Goal: Task Accomplishment & Management: Use online tool/utility

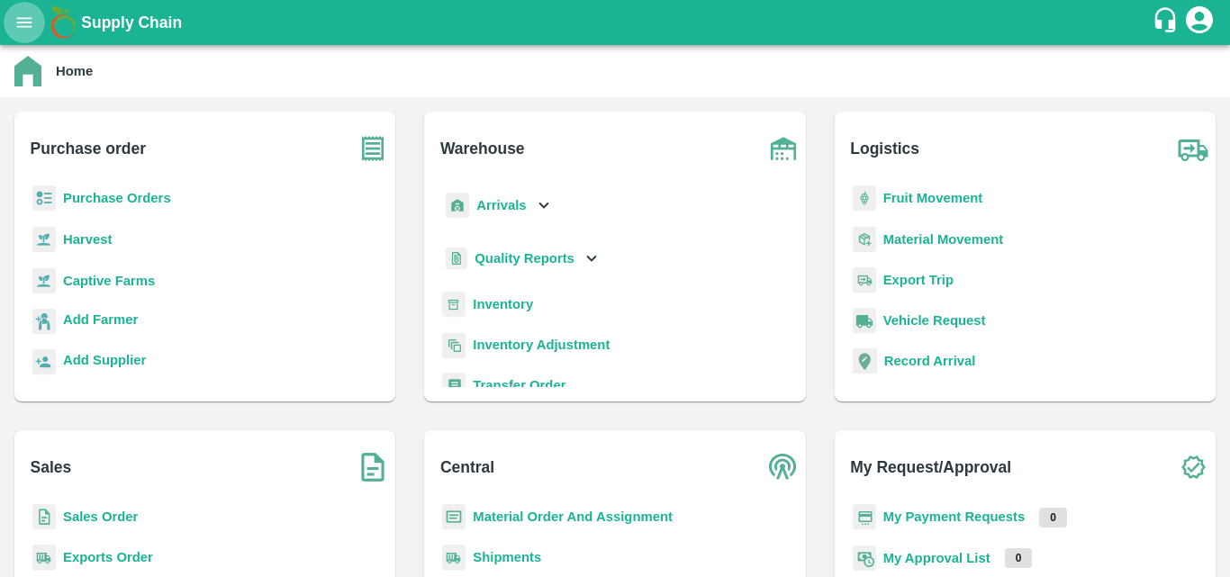
click at [18, 14] on icon "open drawer" at bounding box center [24, 23] width 20 height 20
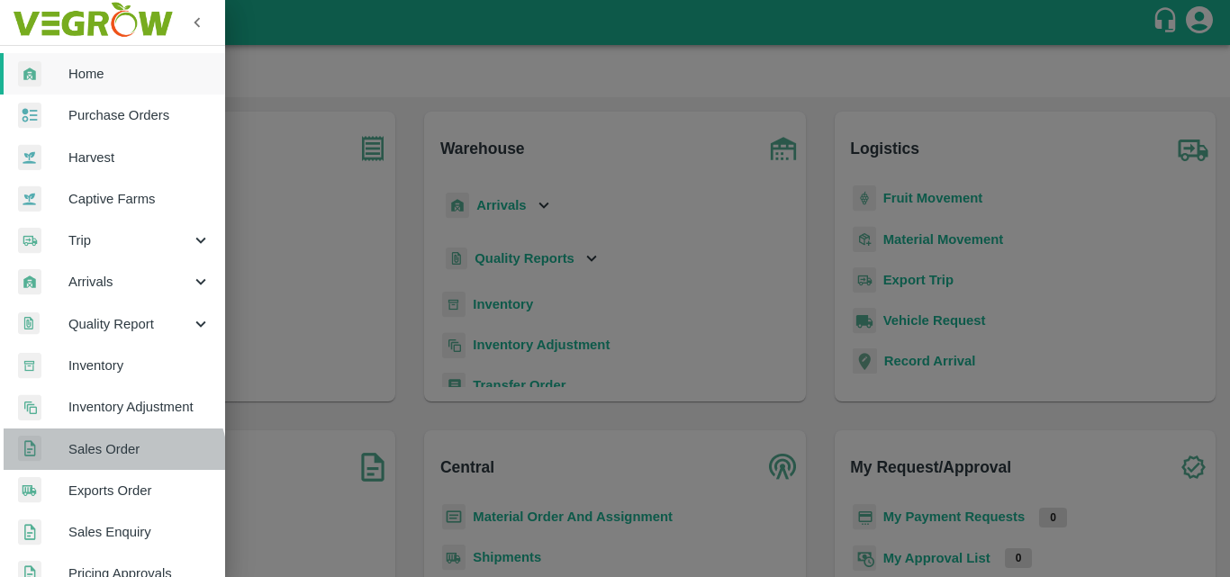
click at [109, 463] on link "Sales Order" at bounding box center [112, 449] width 225 height 41
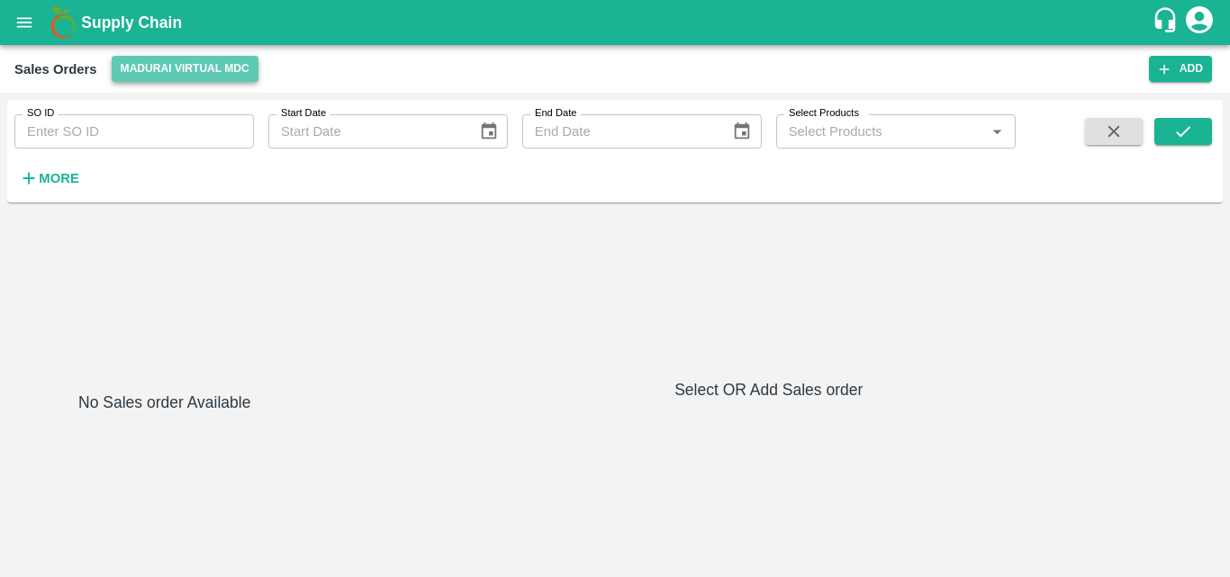
click at [217, 68] on button "Madurai Virtual MDC" at bounding box center [185, 69] width 147 height 26
